Goal: Obtain resource: Download file/media

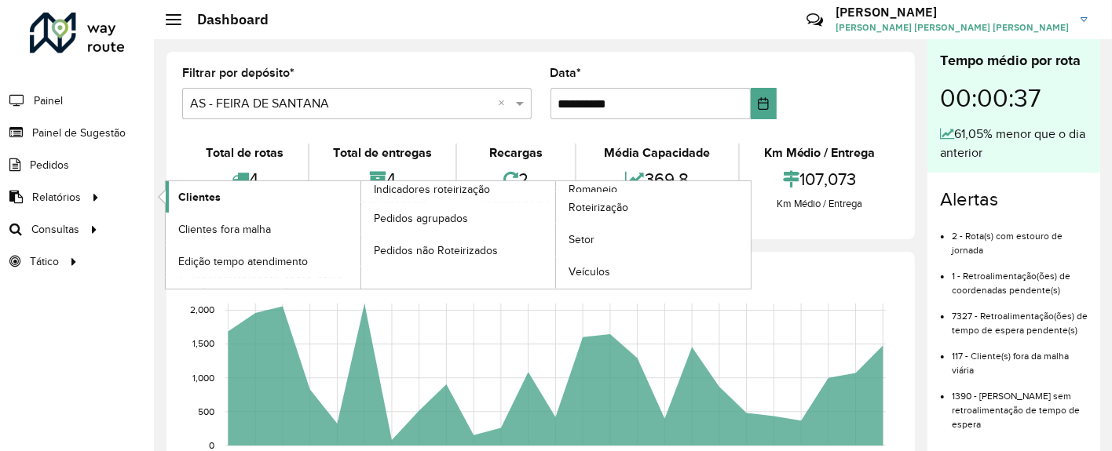
click at [178, 199] on span "Clientes" at bounding box center [199, 197] width 42 height 16
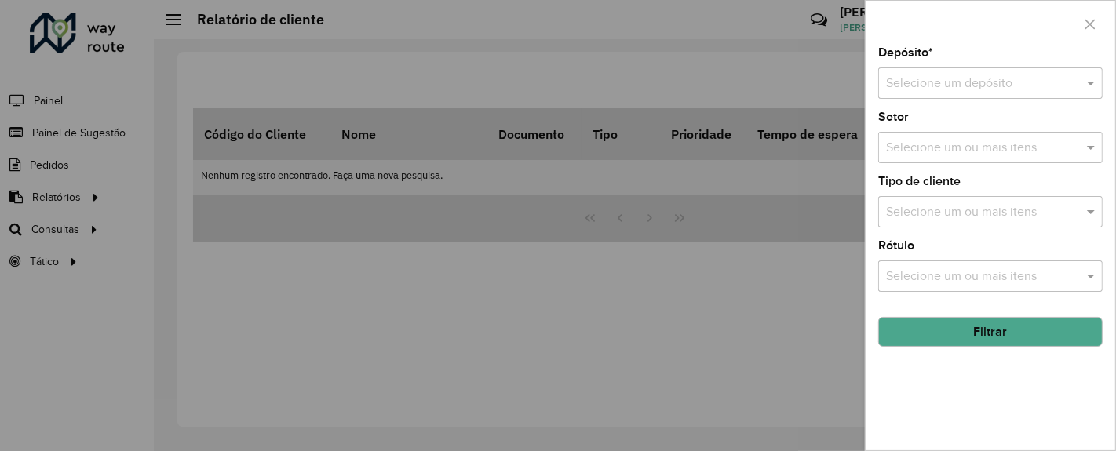
click at [958, 78] on input "text" at bounding box center [974, 84] width 177 height 19
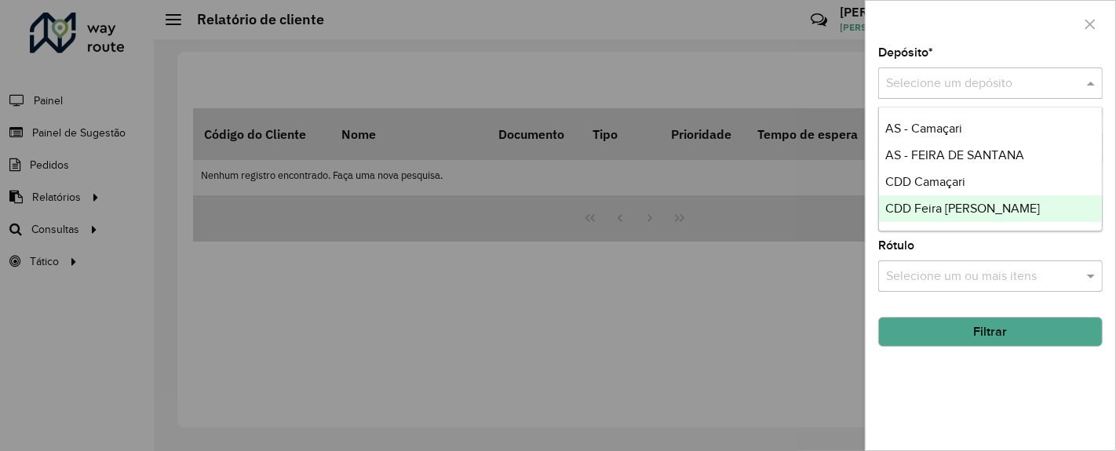
click at [964, 212] on span "CDD Feira [PERSON_NAME]" at bounding box center [963, 208] width 155 height 13
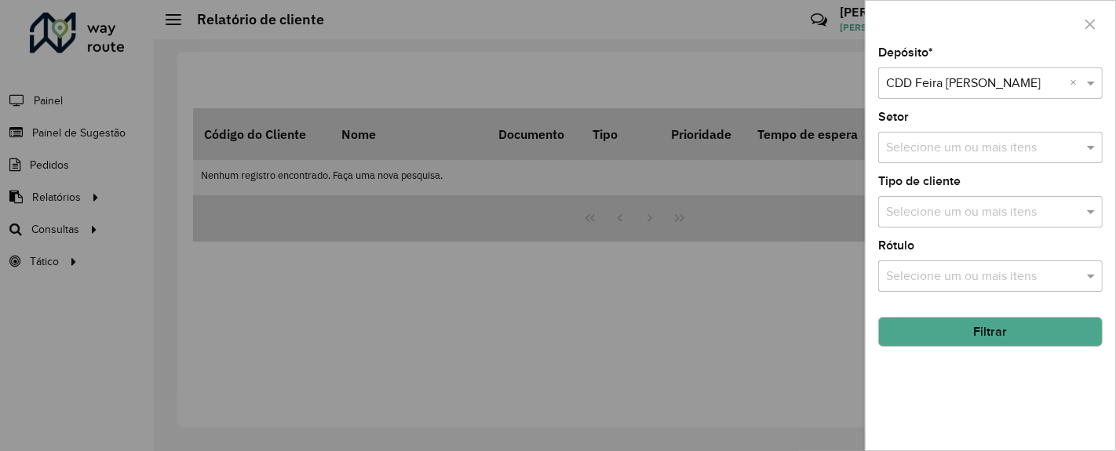
click at [1017, 325] on button "Filtrar" at bounding box center [991, 332] width 225 height 30
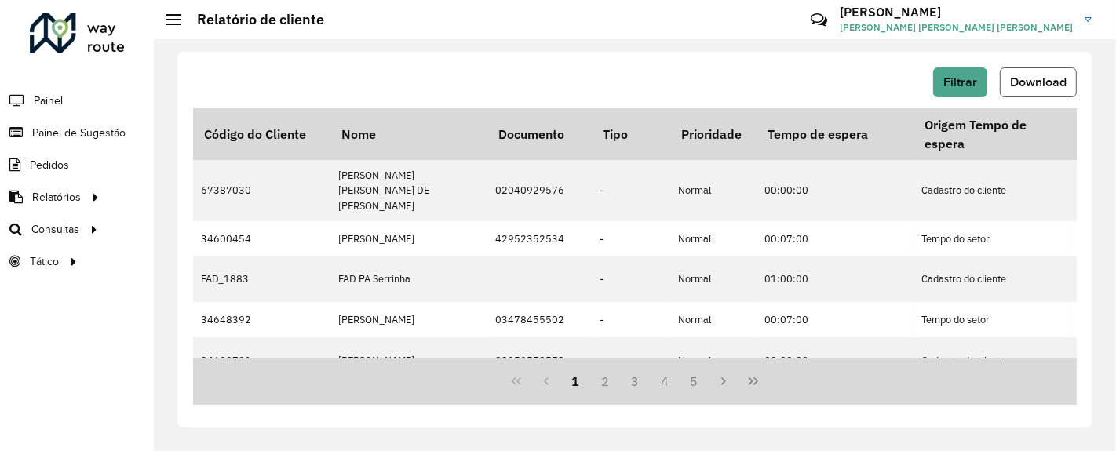
click at [1026, 79] on span "Download" at bounding box center [1038, 81] width 57 height 13
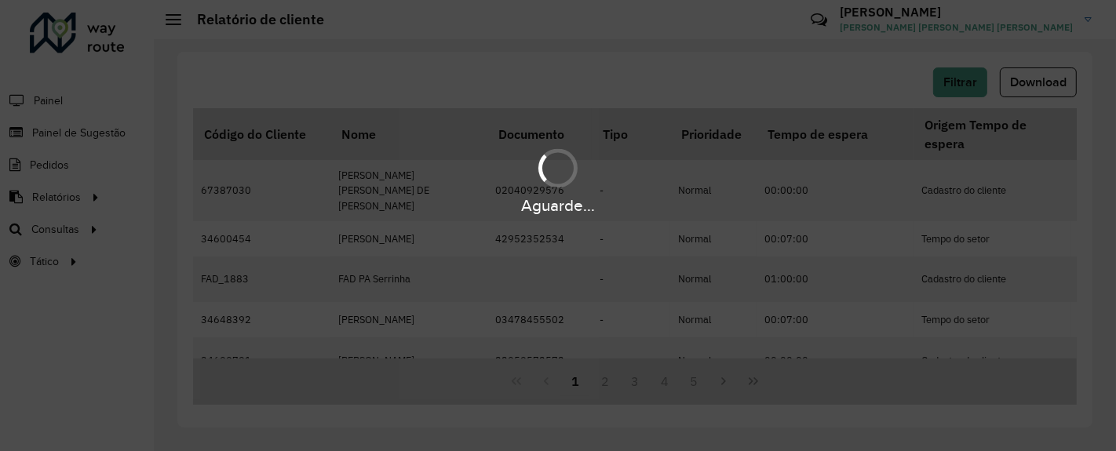
click at [736, 58] on div "Aguarde..." at bounding box center [558, 225] width 1116 height 451
